Goal: Task Accomplishment & Management: Complete application form

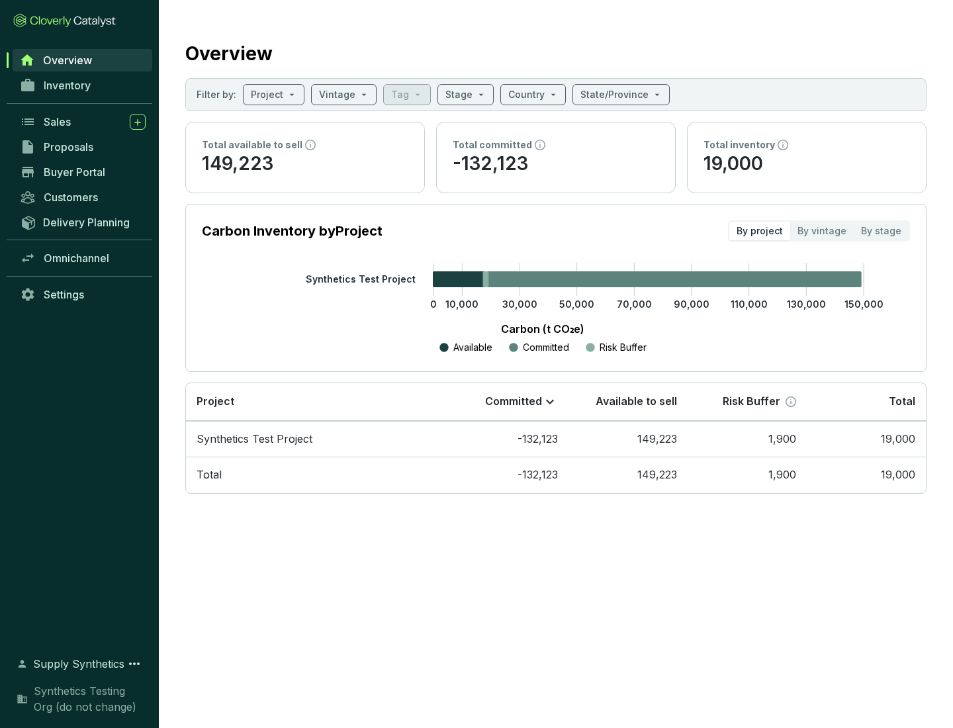
click at [83, 147] on span "Proposals" at bounding box center [69, 146] width 50 height 13
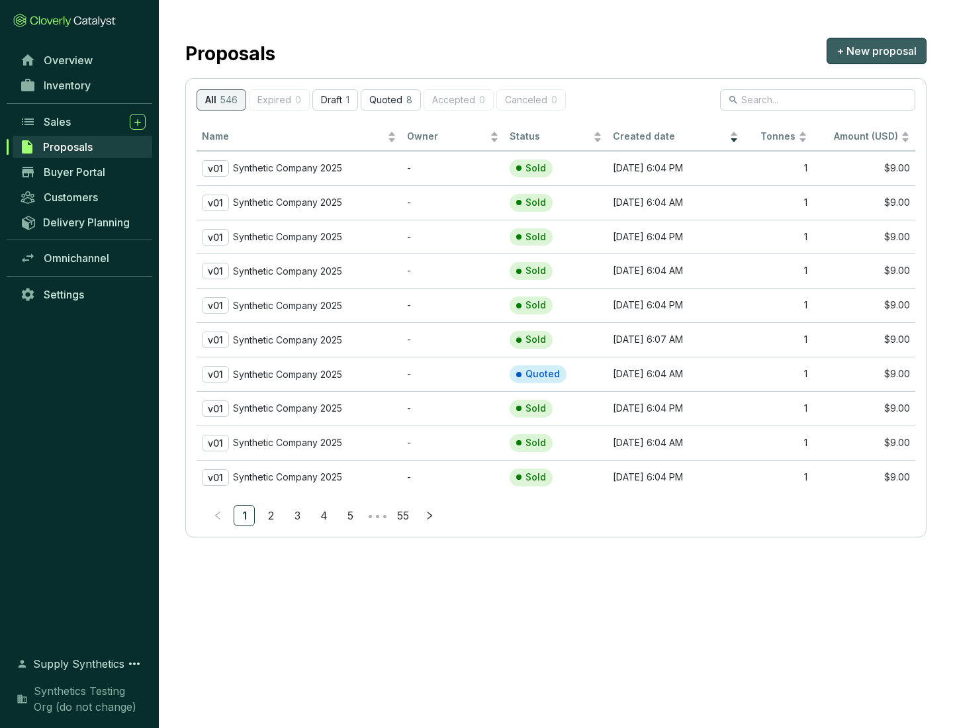
click at [876, 51] on span "+ New proposal" at bounding box center [876, 51] width 80 height 16
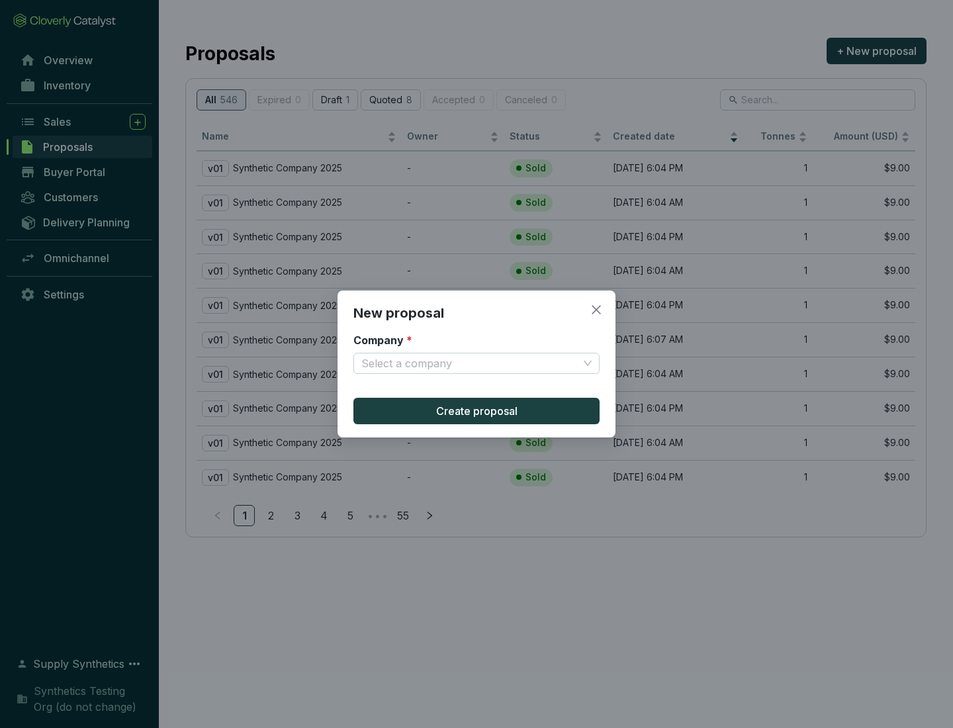
click at [470, 363] on input "Company *" at bounding box center [469, 363] width 217 height 20
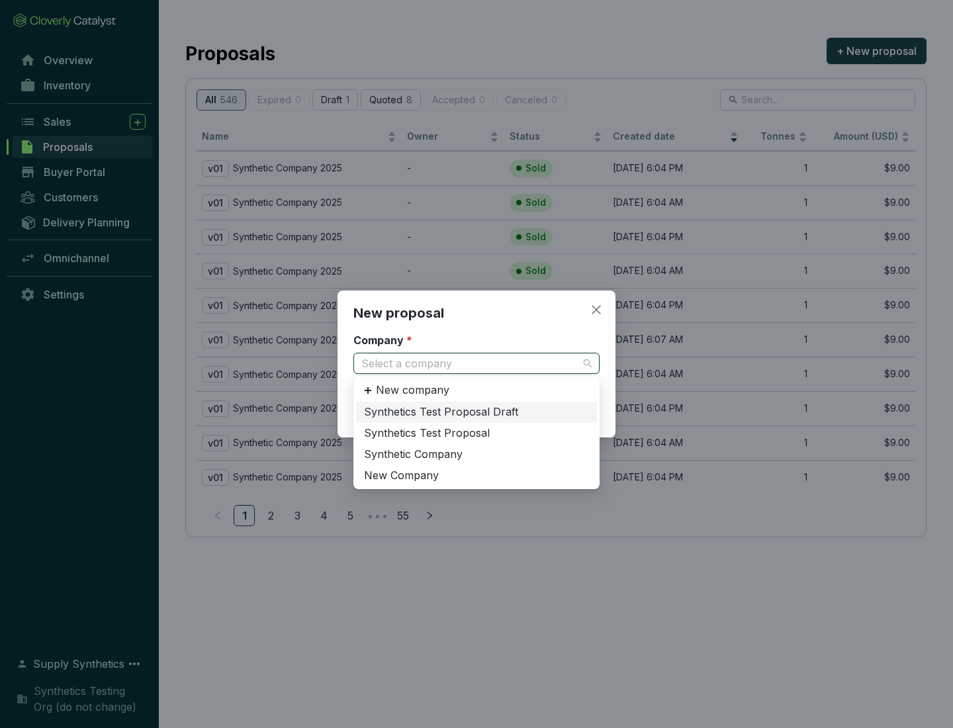
click at [476, 454] on div "Synthetic Company" at bounding box center [476, 454] width 225 height 15
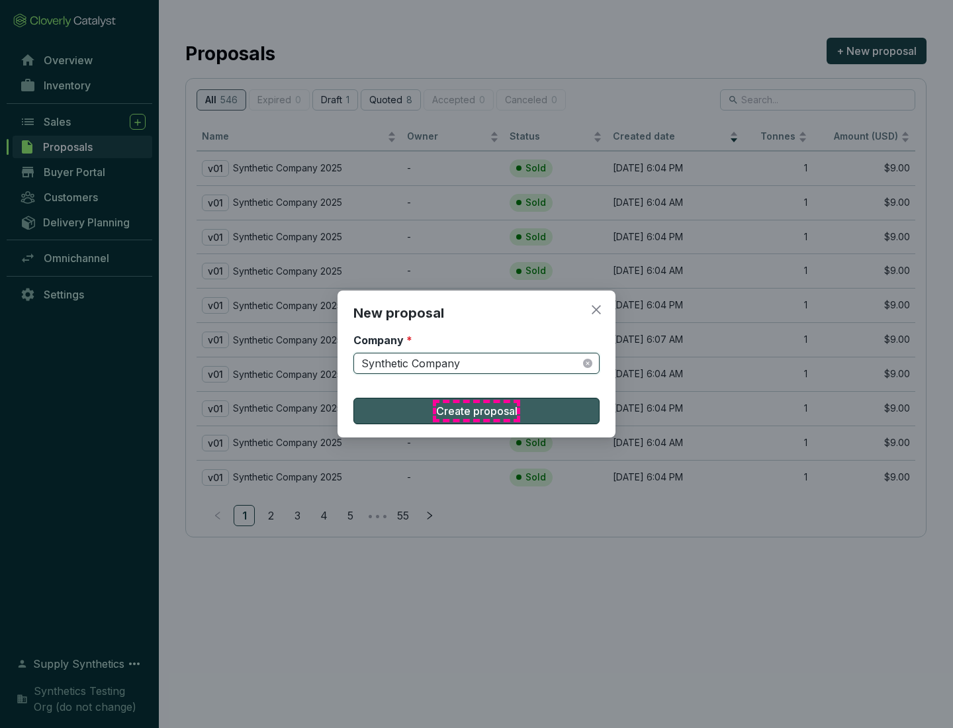
click at [476, 411] on span "Create proposal" at bounding box center [476, 411] width 81 height 16
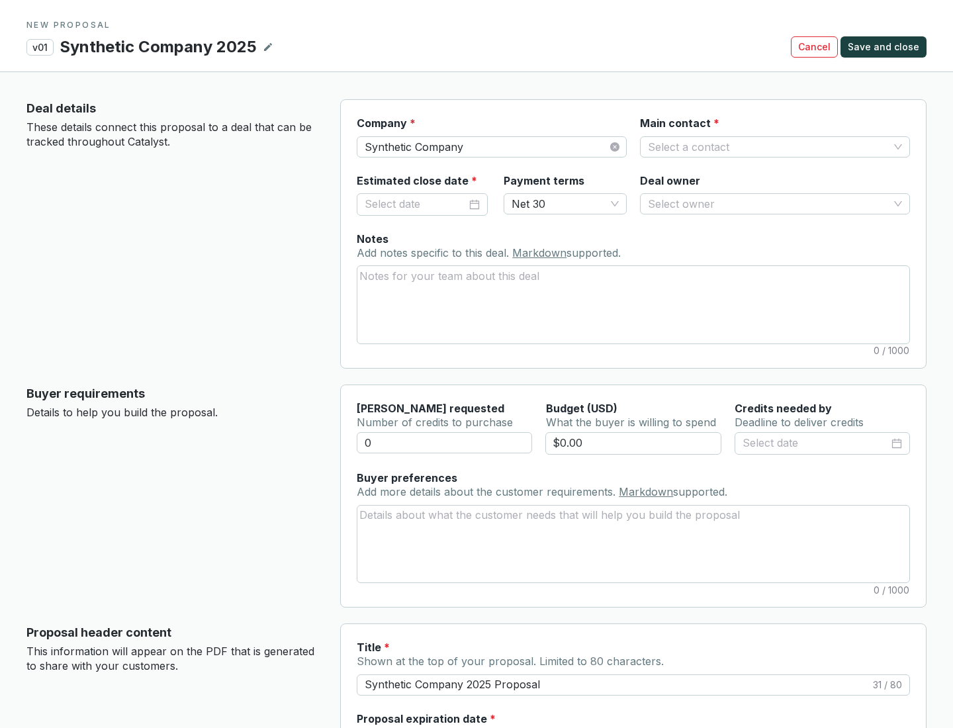
click at [768, 146] on input "Main contact *" at bounding box center [768, 147] width 241 height 20
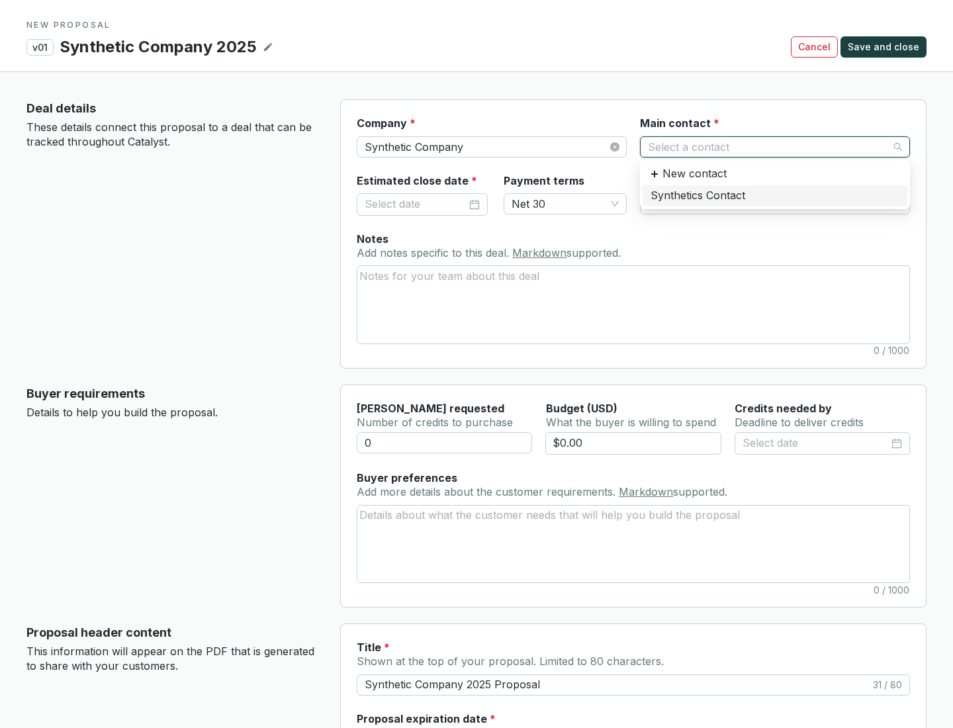
click at [774, 195] on div "Synthetics Contact" at bounding box center [774, 196] width 249 height 15
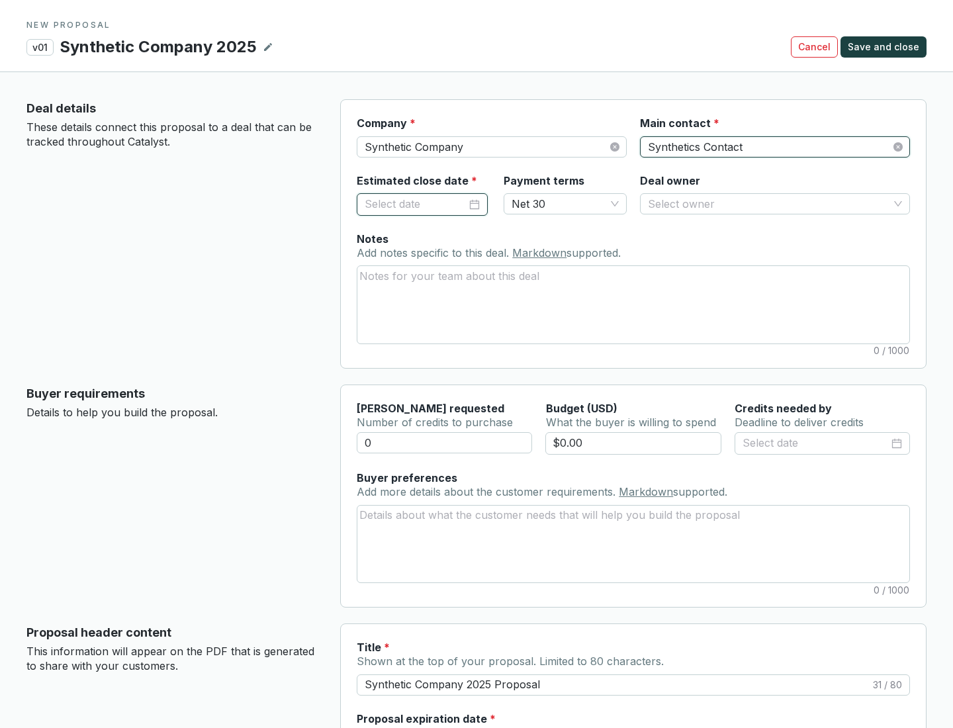
click at [416, 204] on input "Estimated close date *" at bounding box center [416, 204] width 102 height 17
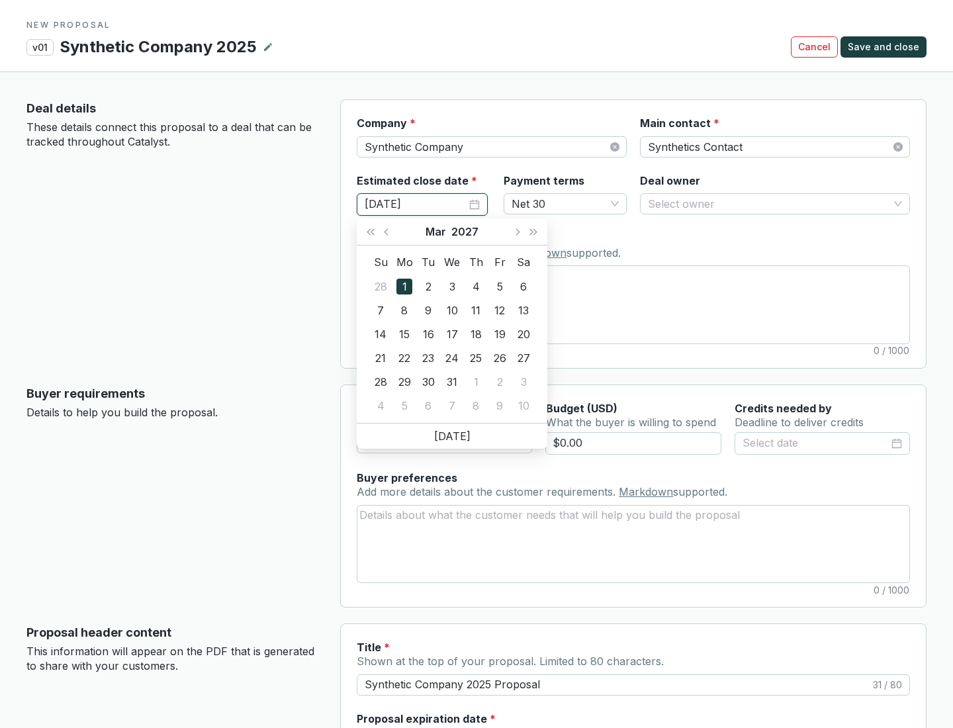
type input "[DATE]"
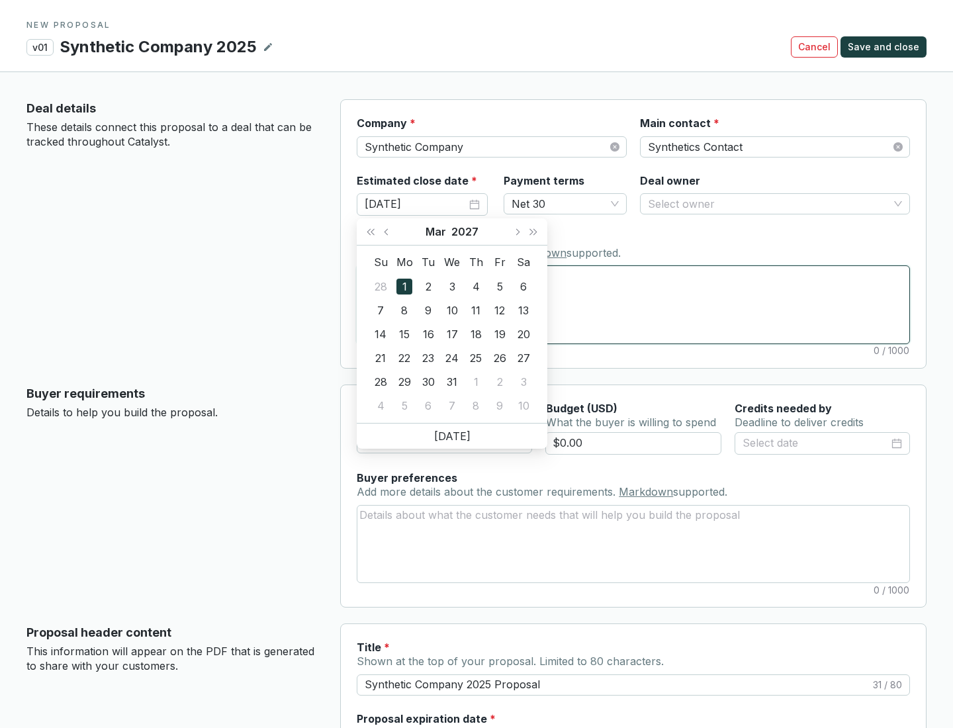
click at [633, 304] on textarea "Notes Add notes specific to this deal. Markdown supported." at bounding box center [633, 304] width 552 height 77
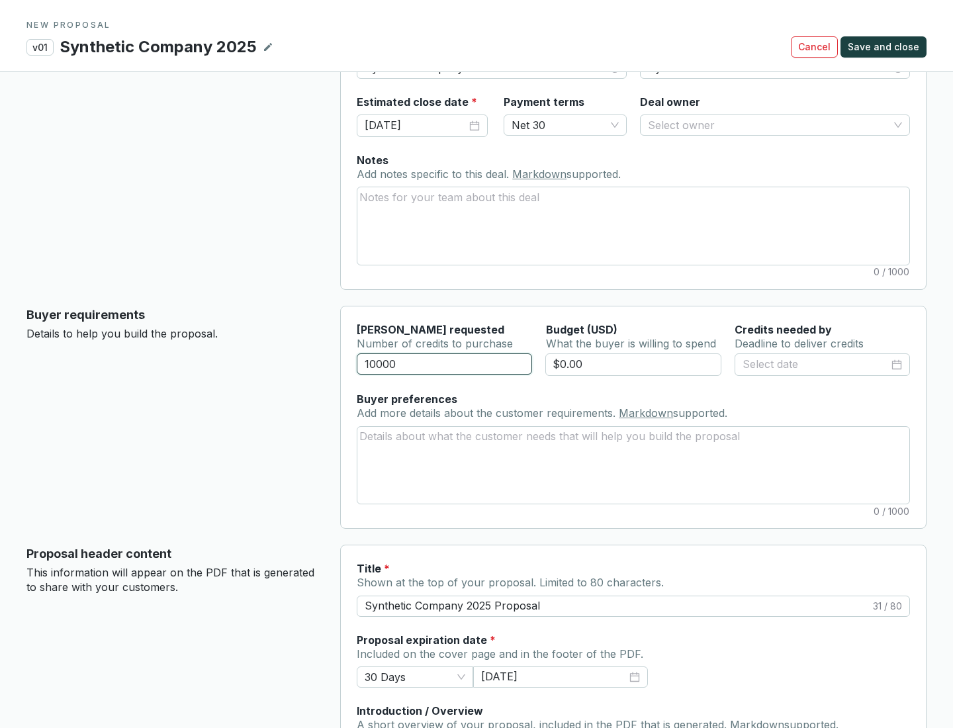
scroll to position [79, 0]
type input "10000"
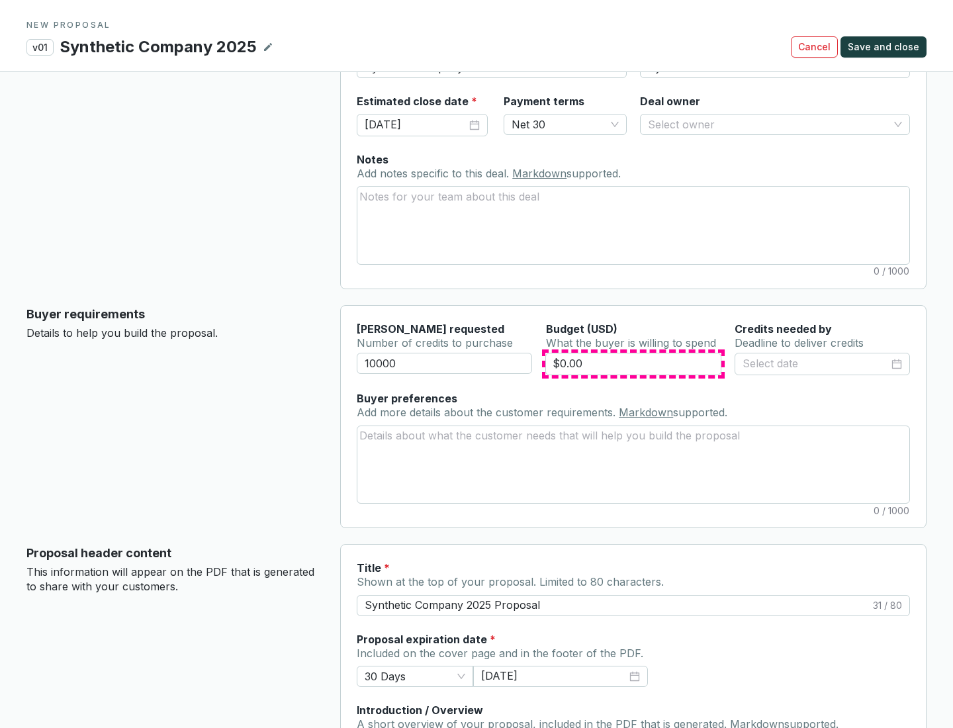
type input "$0.00"
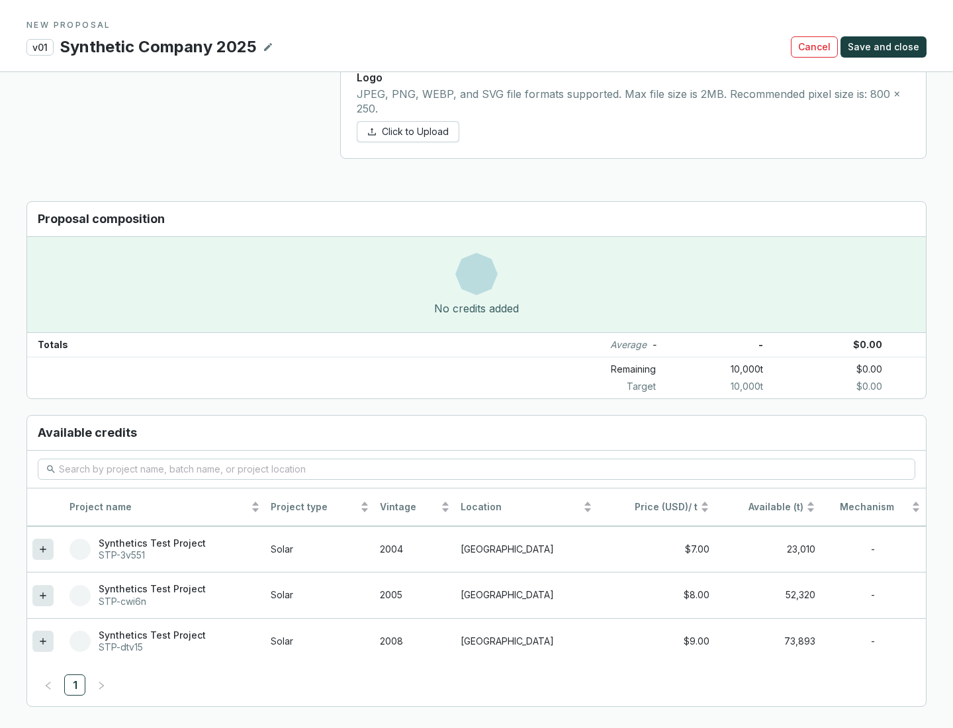
click at [43, 641] on icon at bounding box center [43, 641] width 6 height 6
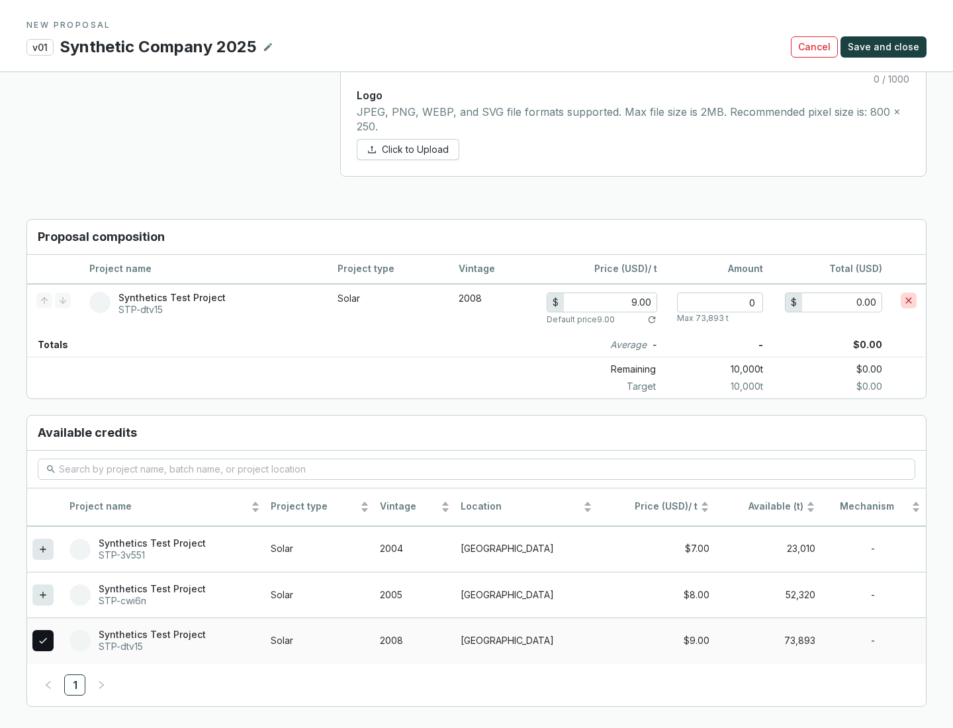
scroll to position [761, 0]
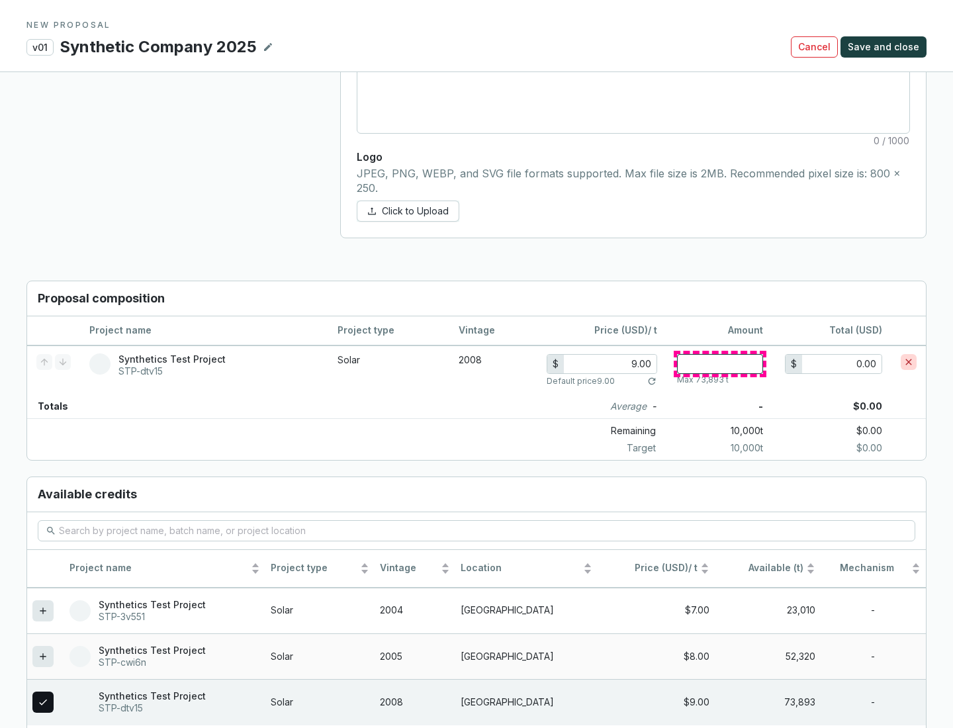
type input "1"
type input "9.00"
type input "1"
click at [885, 47] on span "Save and close" at bounding box center [883, 46] width 71 height 13
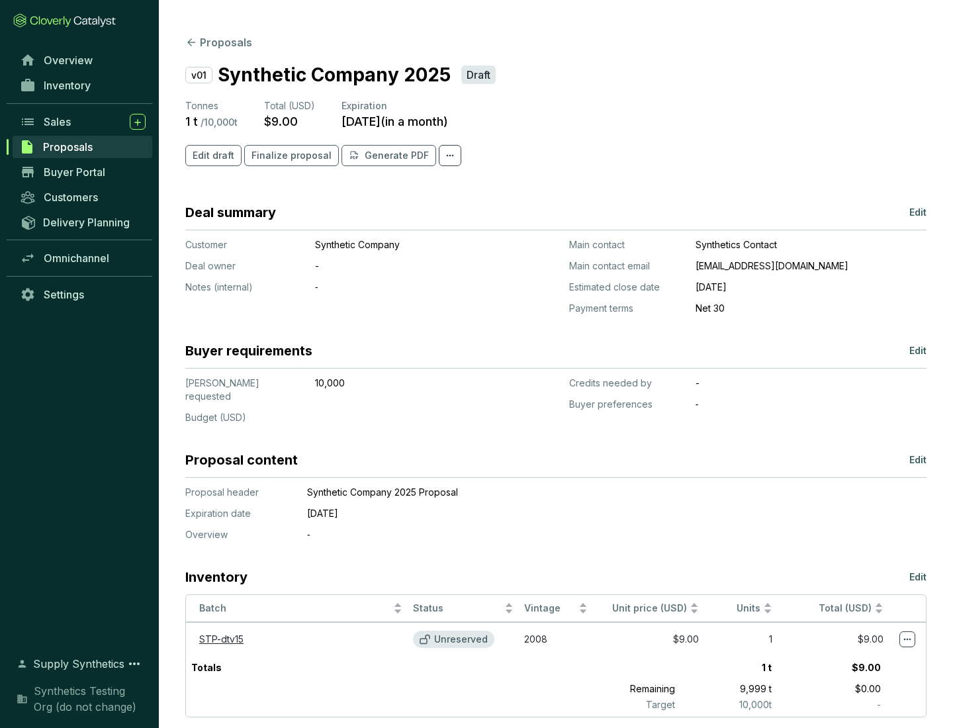
click at [287, 155] on span "Finalize proposal" at bounding box center [291, 155] width 80 height 13
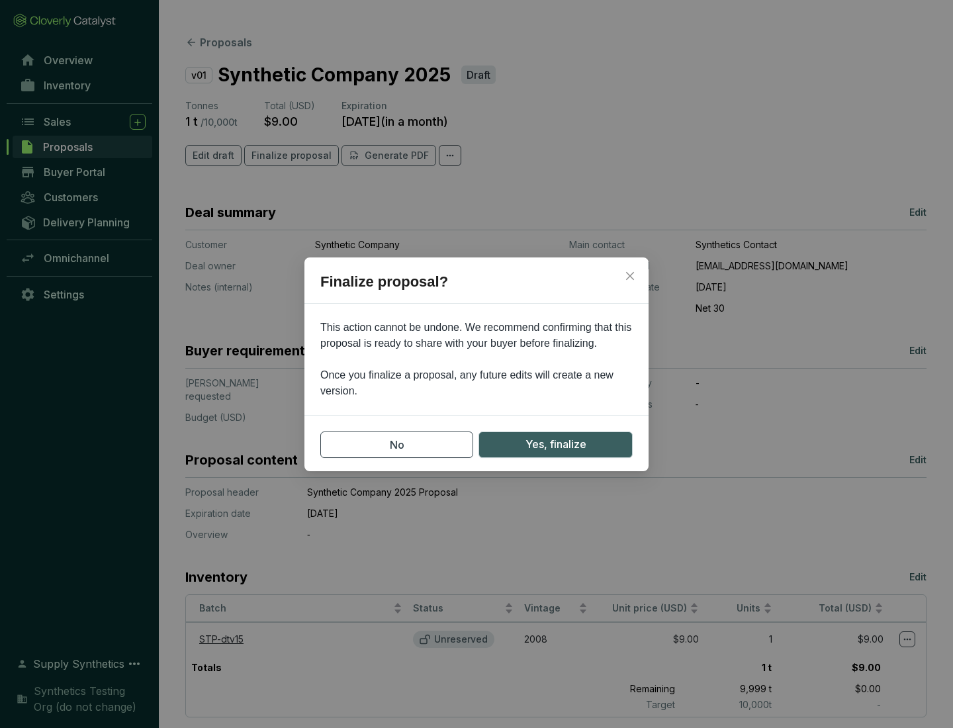
click at [555, 444] on span "Yes, finalize" at bounding box center [555, 444] width 61 height 17
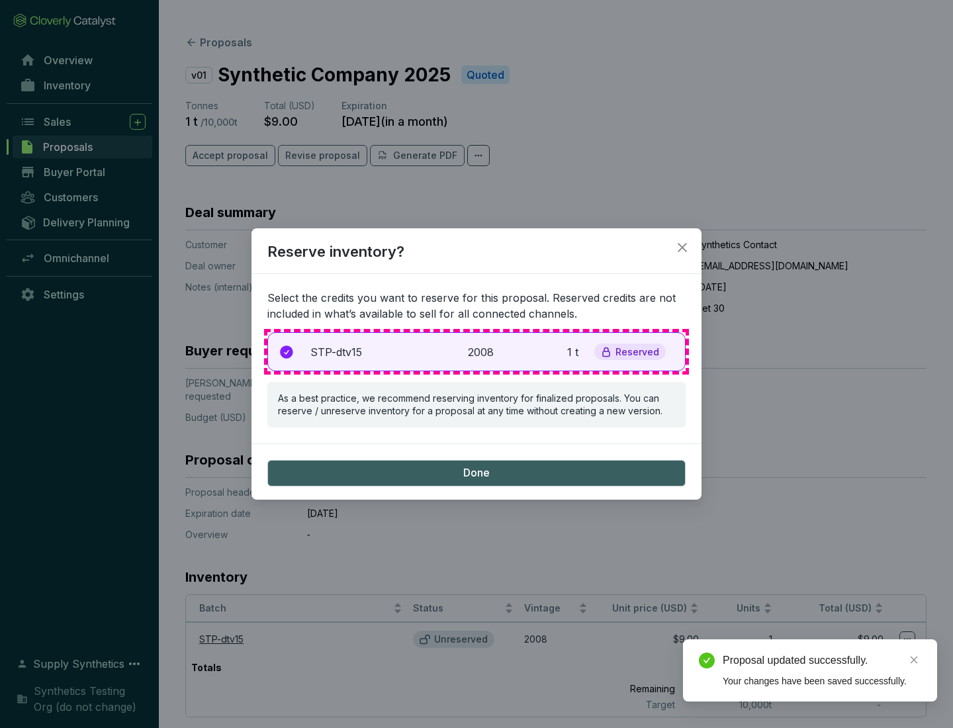
click at [476, 351] on p "2008" at bounding box center [482, 352] width 29 height 16
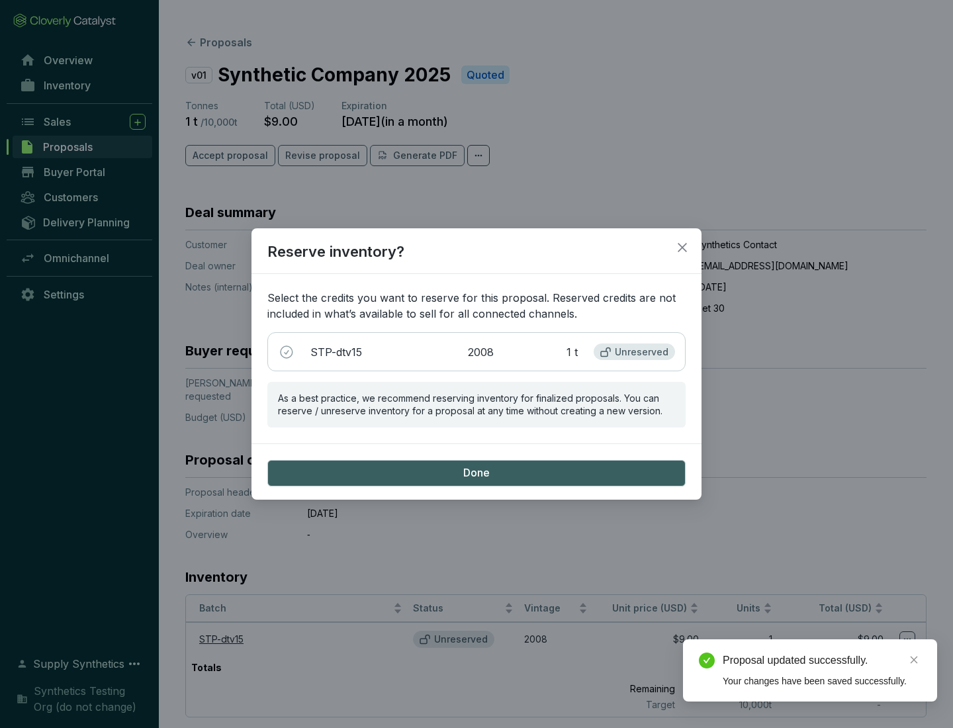
click at [476, 472] on span "Done" at bounding box center [476, 473] width 26 height 15
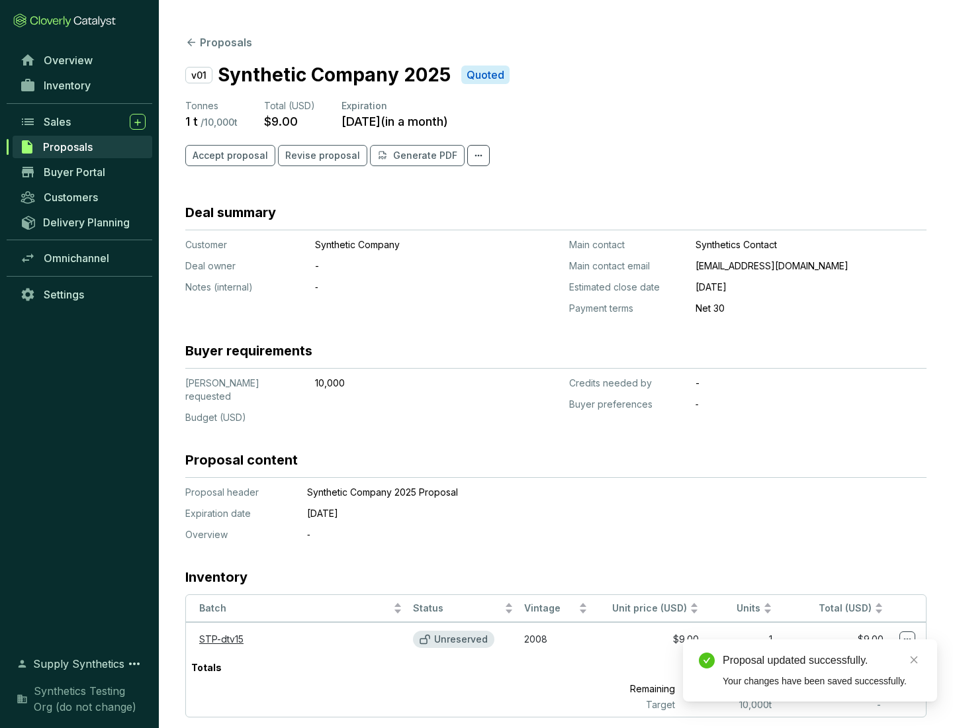
click at [822, 660] on div "Proposal updated successfully." at bounding box center [822, 660] width 199 height 16
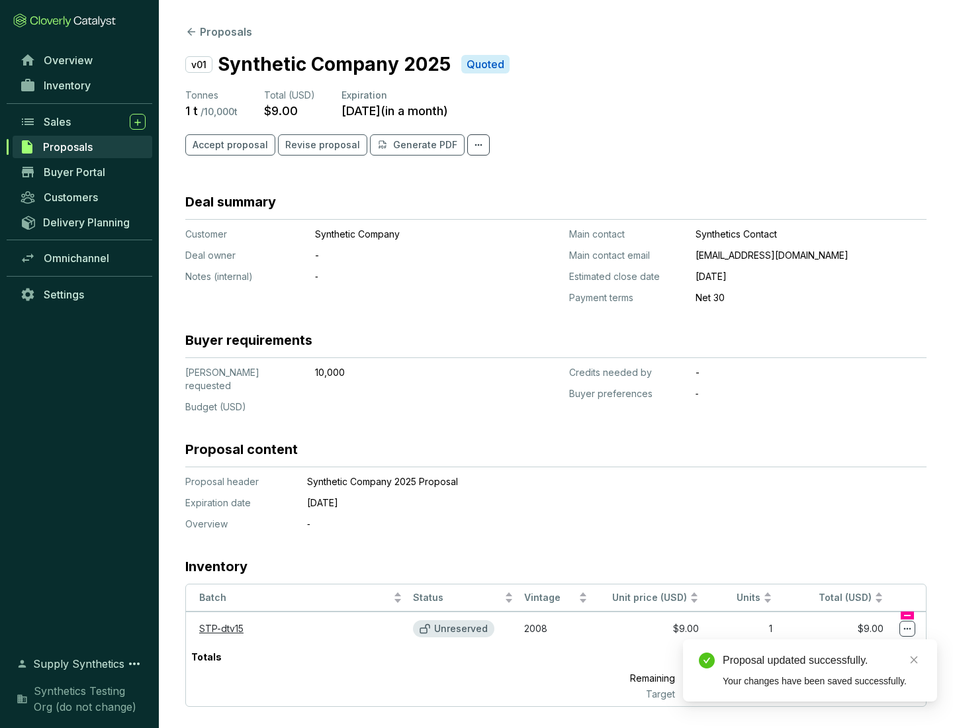
click at [907, 628] on icon at bounding box center [907, 629] width 7 height 2
click at [867, 645] on div "Proposal updated successfully. Your changes have been saved successfully." at bounding box center [810, 670] width 254 height 62
click at [822, 660] on div "Proposal updated successfully." at bounding box center [822, 660] width 199 height 16
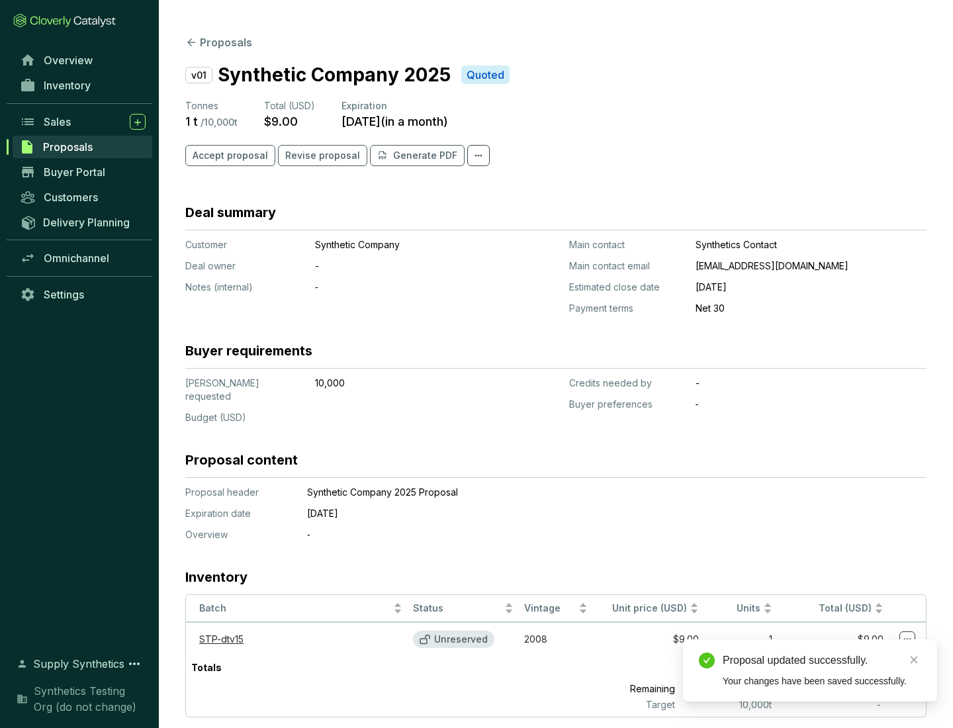
click at [228, 155] on span "Accept proposal" at bounding box center [230, 155] width 75 height 13
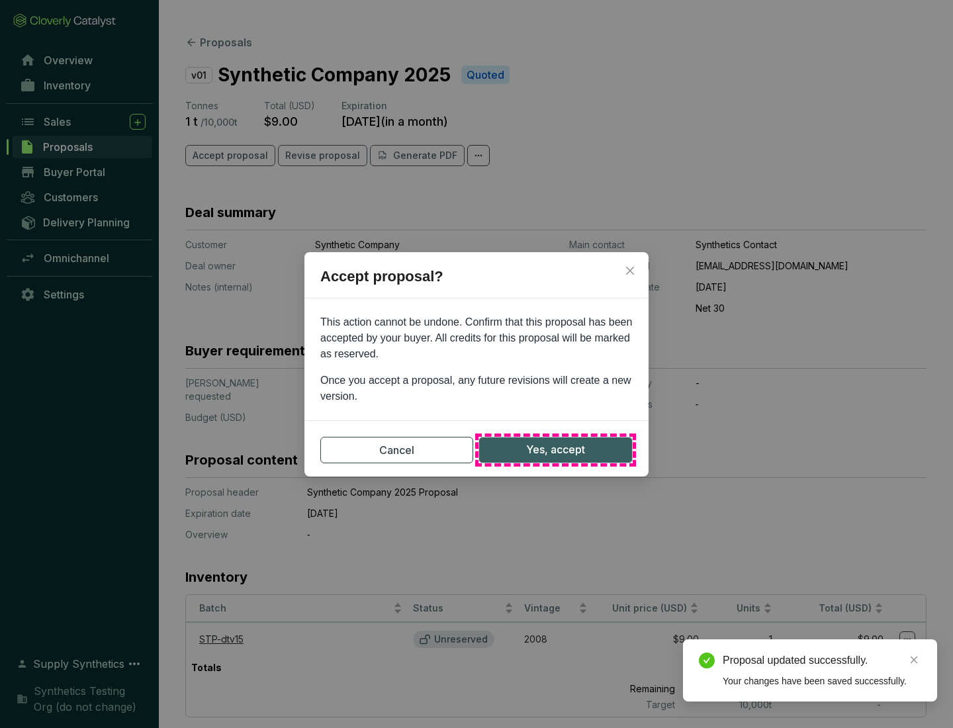
click at [555, 449] on span "Yes, accept" at bounding box center [555, 449] width 59 height 17
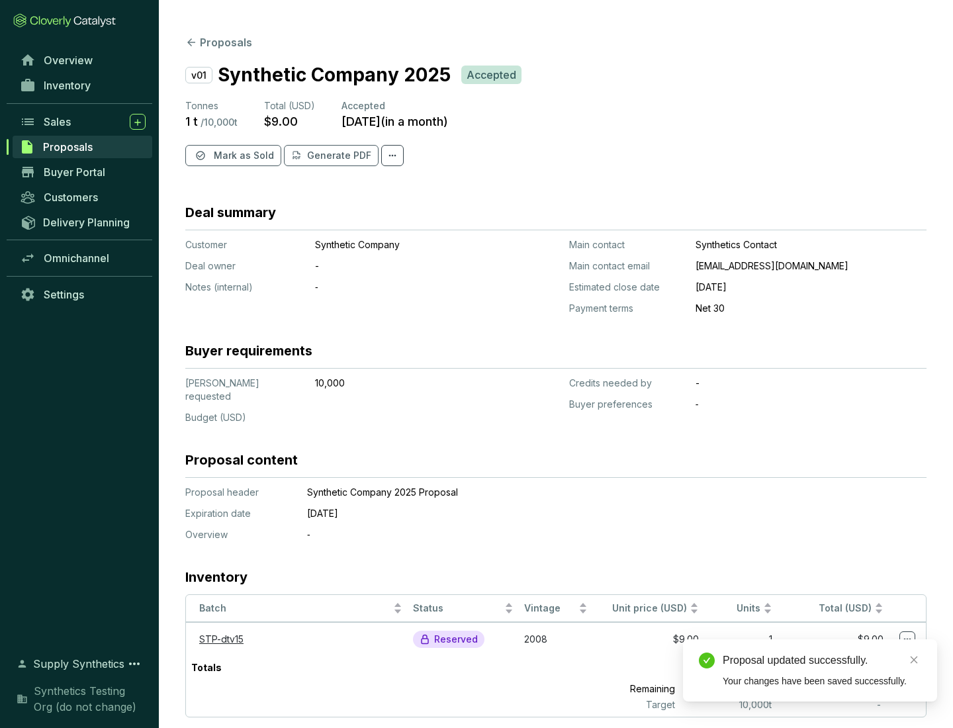
click at [242, 155] on span "Mark as Sold" at bounding box center [244, 155] width 60 height 13
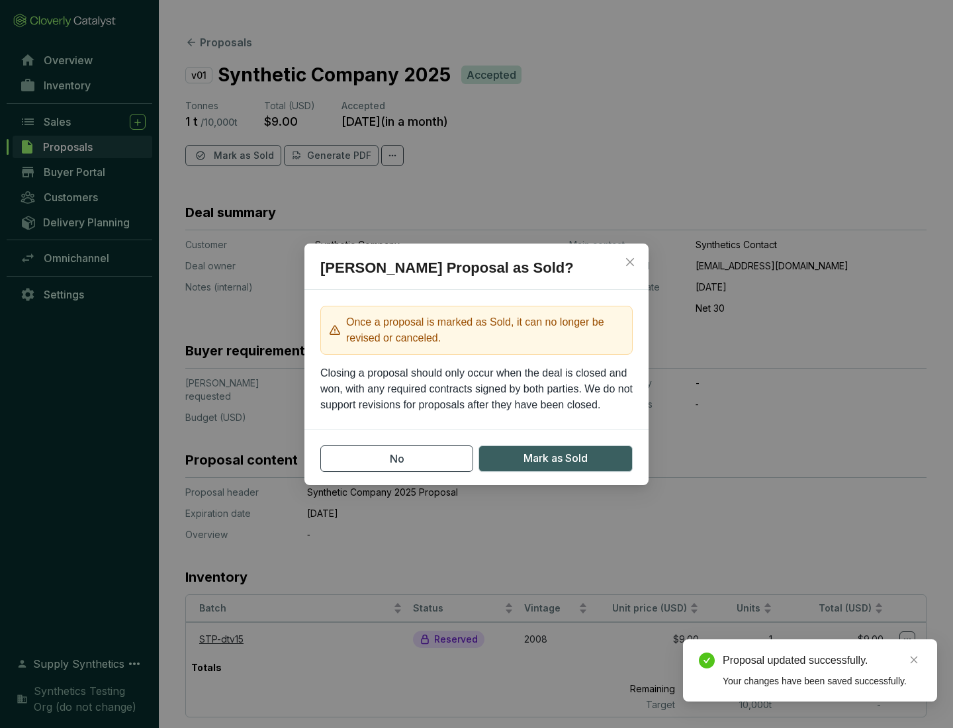
click at [555, 458] on span "Mark as Sold" at bounding box center [555, 458] width 64 height 17
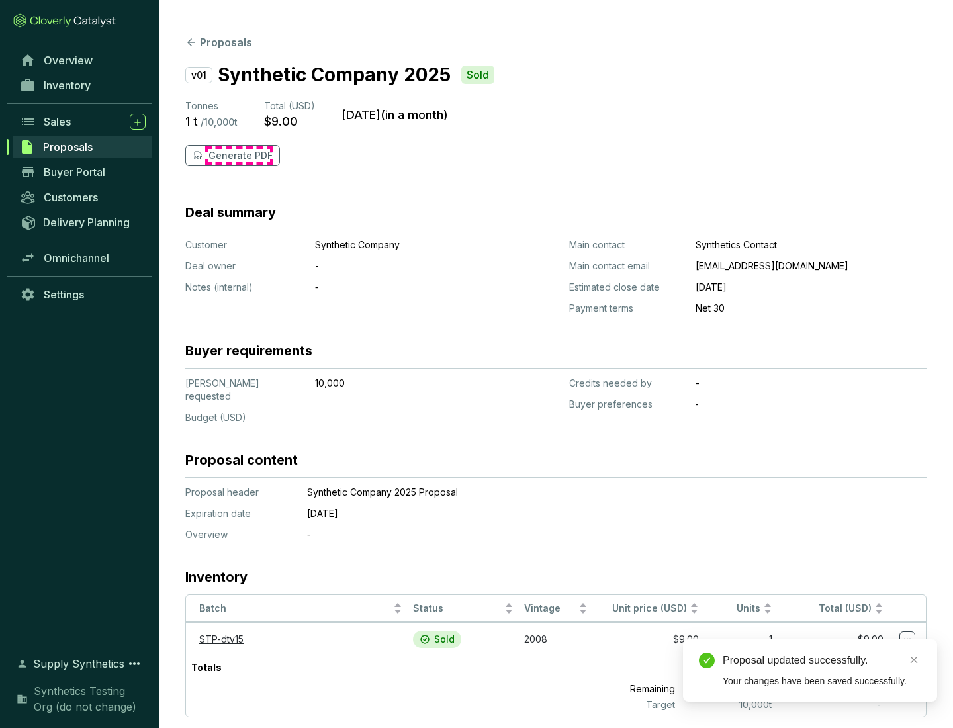
click at [239, 155] on p "Generate PDF" at bounding box center [240, 155] width 64 height 13
click at [822, 660] on div "Proposal updated successfully." at bounding box center [822, 660] width 199 height 16
